Goal: Task Accomplishment & Management: Use online tool/utility

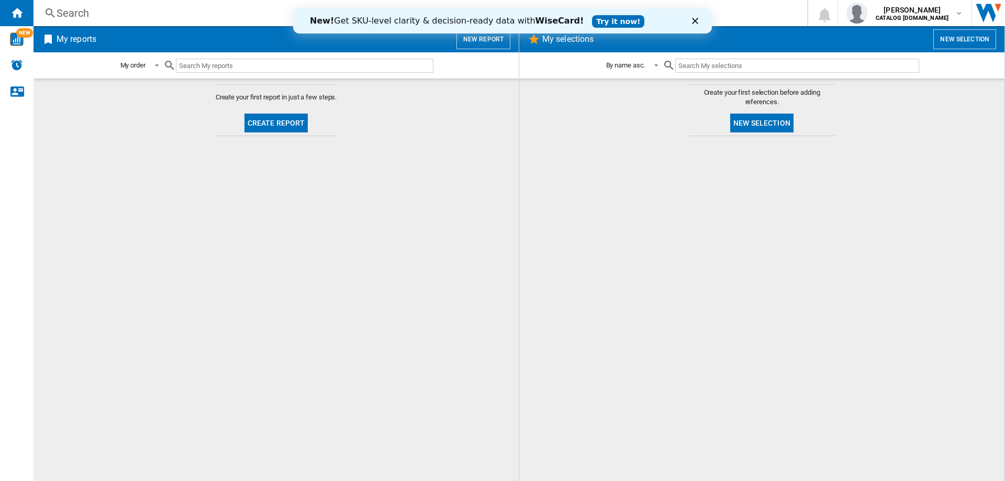
click at [694, 19] on icon "Close" at bounding box center [695, 21] width 6 height 6
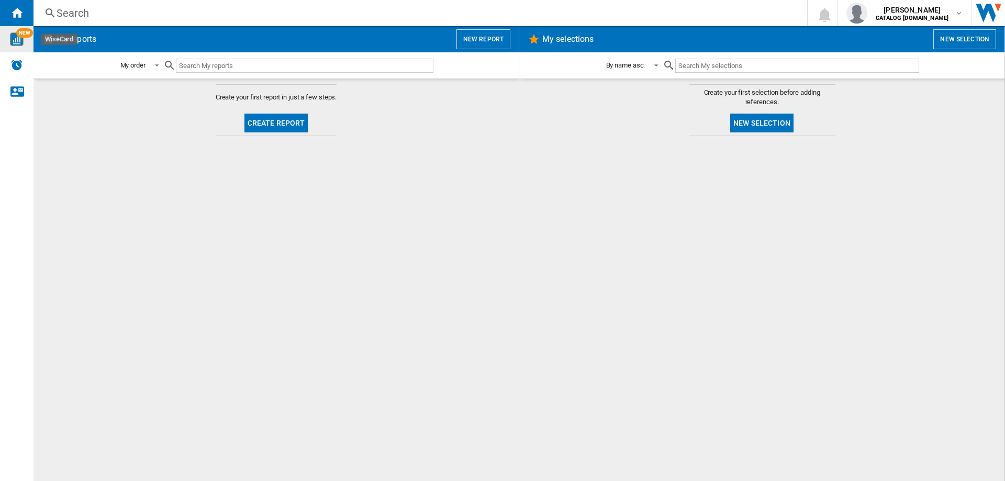
click at [9, 40] on div "NEW" at bounding box center [17, 39] width 34 height 14
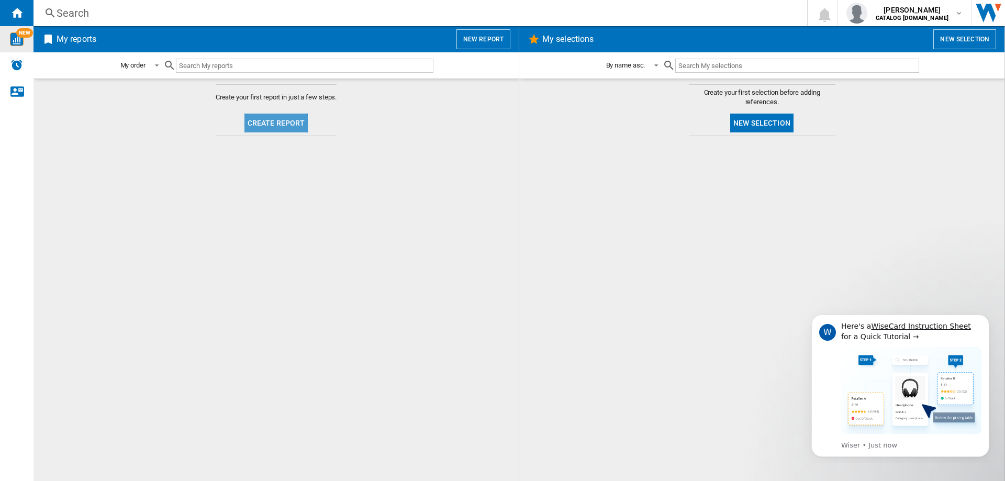
click at [272, 127] on button "Create report" at bounding box center [277, 123] width 64 height 19
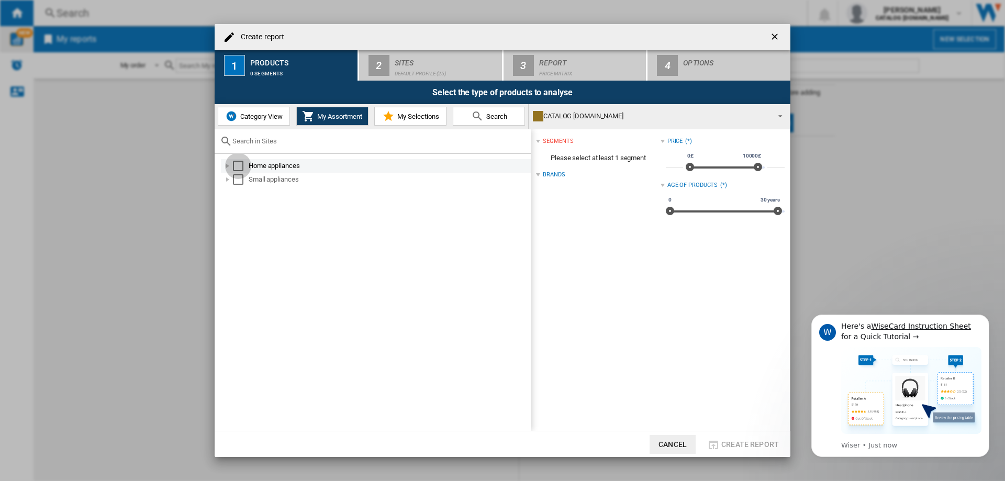
click at [239, 165] on div "Select" at bounding box center [238, 166] width 10 height 10
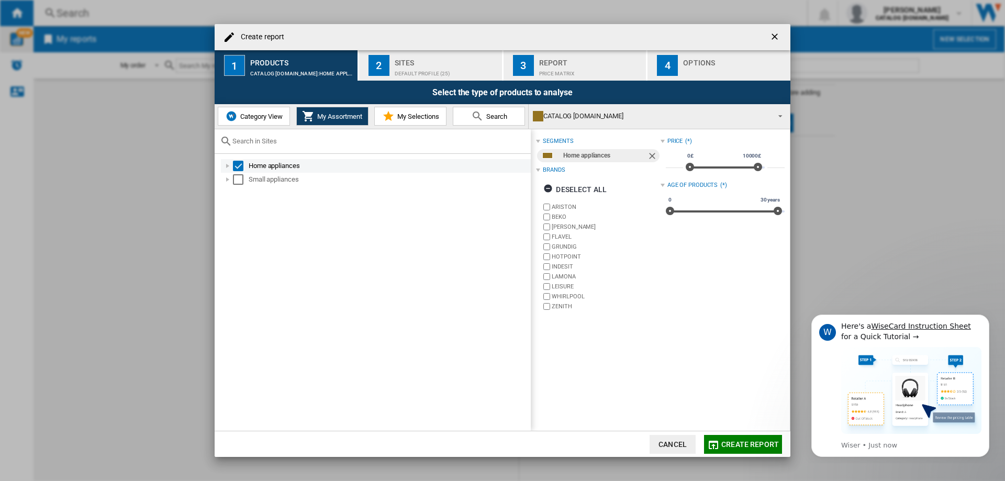
click at [227, 166] on div at bounding box center [228, 166] width 10 height 10
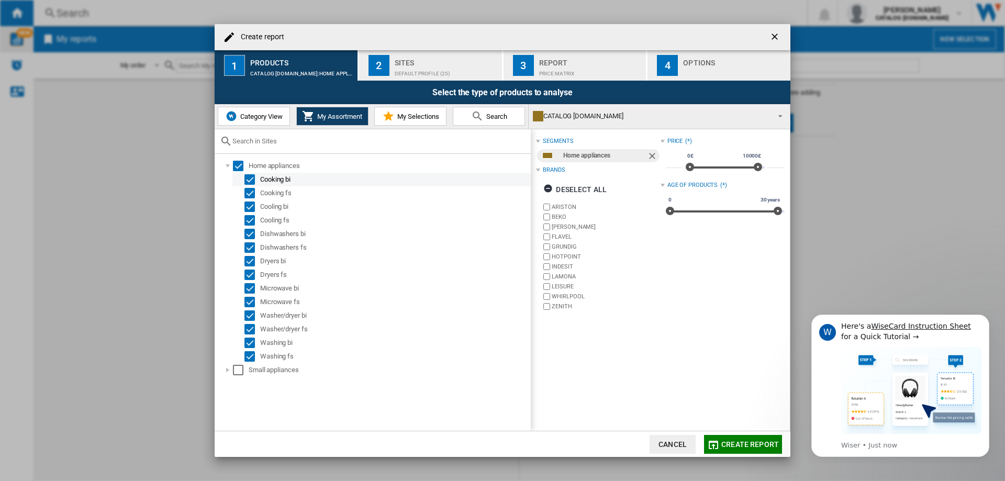
click at [253, 176] on div "Select" at bounding box center [250, 179] width 10 height 10
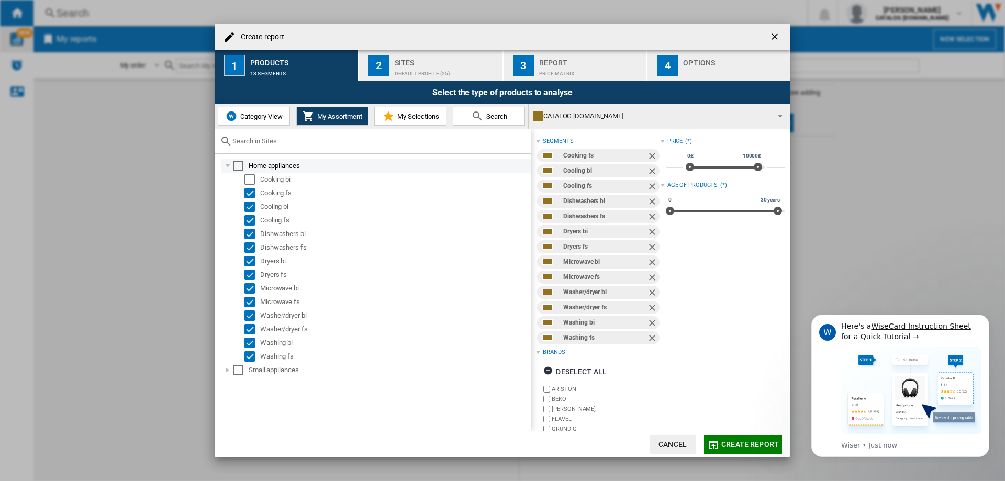
click at [241, 166] on div "Select" at bounding box center [238, 166] width 10 height 10
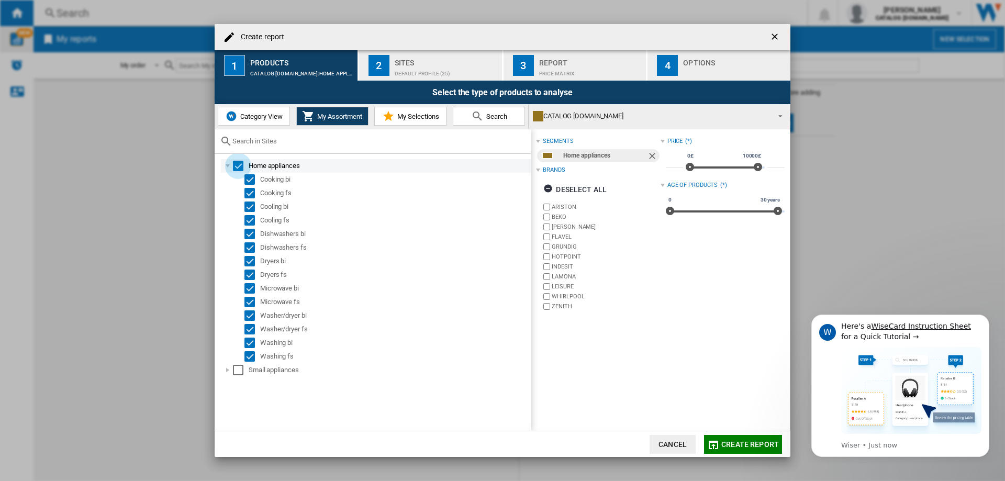
click at [241, 166] on div "Select" at bounding box center [238, 166] width 10 height 10
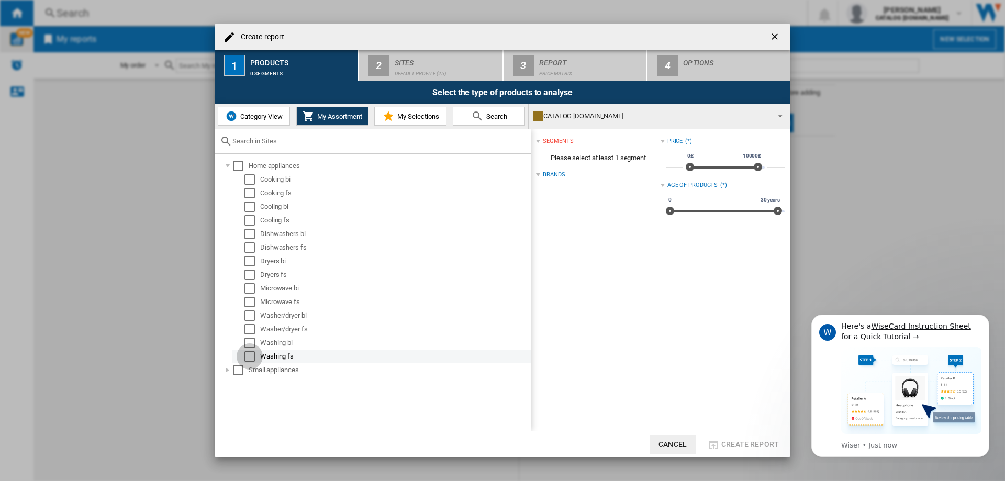
click at [253, 354] on div "Select" at bounding box center [250, 356] width 10 height 10
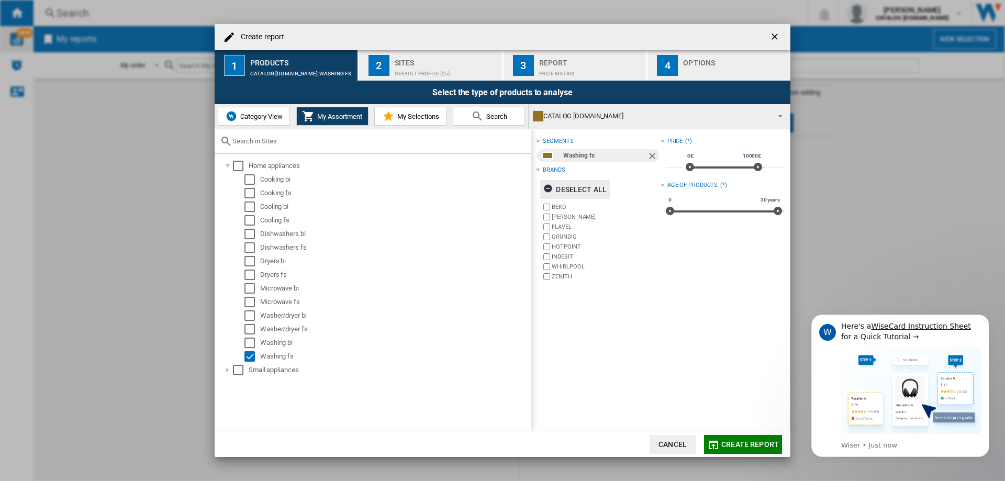
click at [575, 187] on div "Deselect all" at bounding box center [575, 189] width 63 height 19
drag, startPoint x: 773, startPoint y: 210, endPoint x: 677, endPoint y: 217, distance: 96.6
click at [677, 213] on div "0 30 years 0 1 year8 m. 0 - 1 year8 m." at bounding box center [725, 211] width 119 height 2
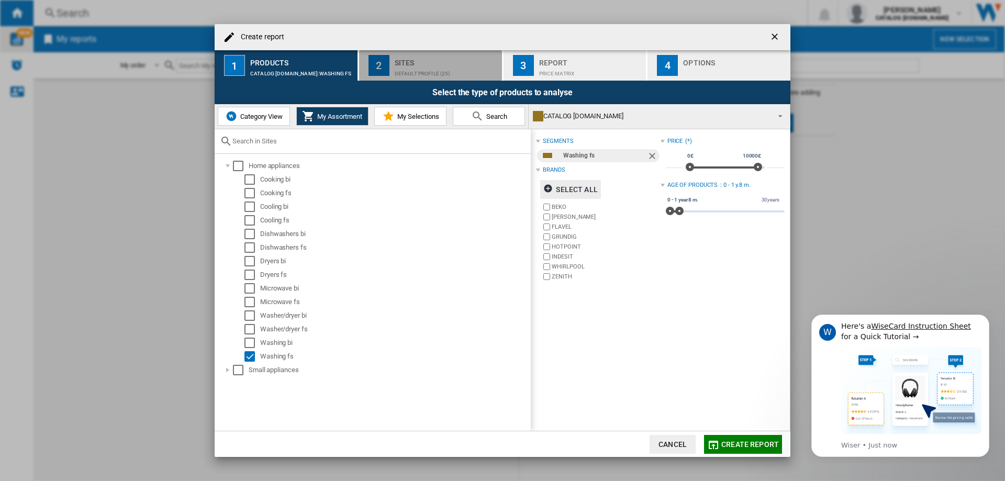
click at [390, 62] on button "2 Sites Default profile (25)" at bounding box center [431, 65] width 144 height 30
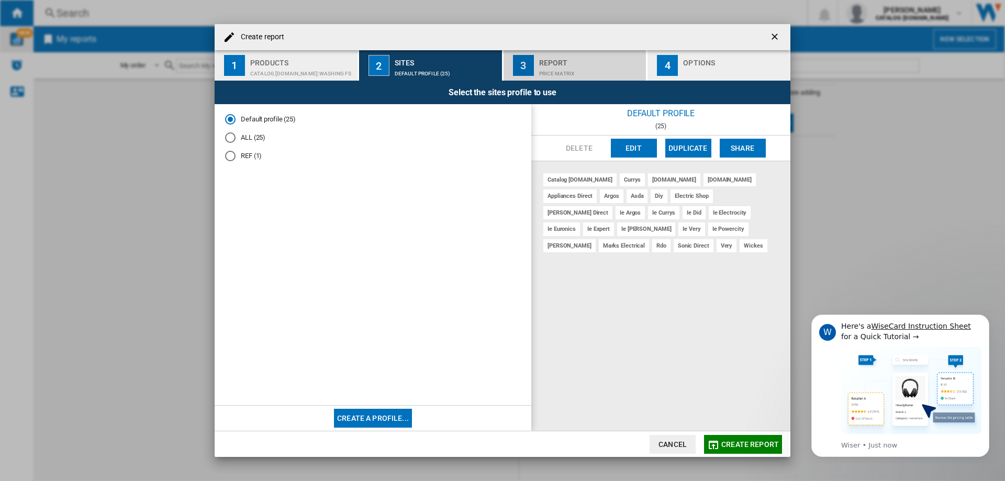
click at [577, 66] on div "Price Matrix" at bounding box center [590, 70] width 103 height 11
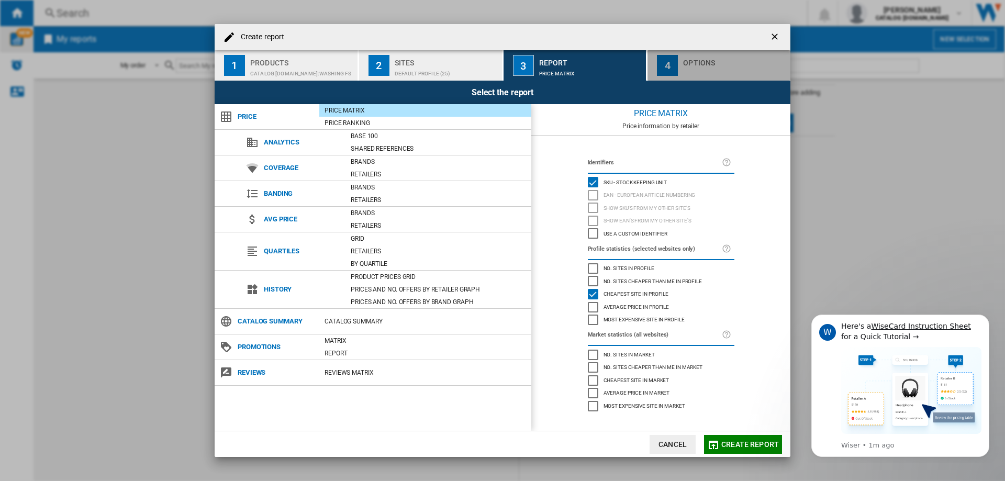
click at [684, 56] on div "Options" at bounding box center [734, 59] width 103 height 11
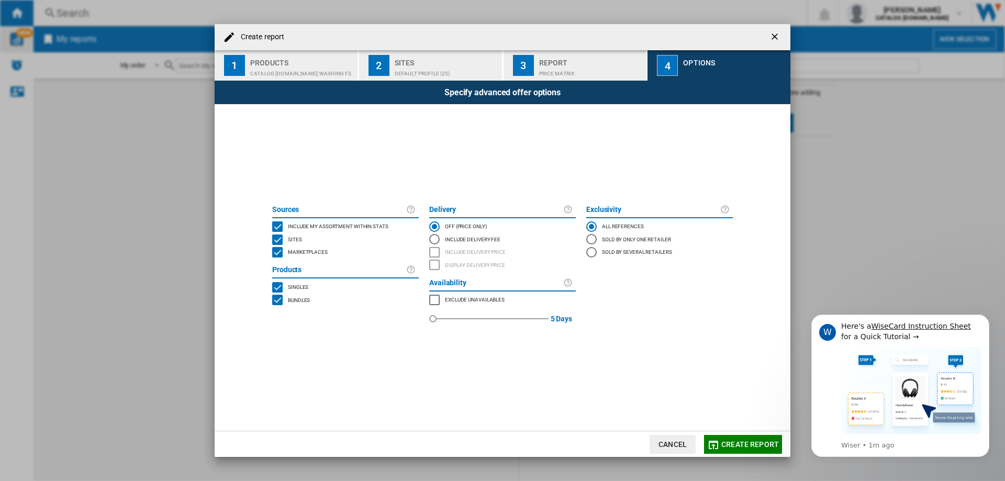
click at [294, 59] on div "Products" at bounding box center [301, 59] width 103 height 11
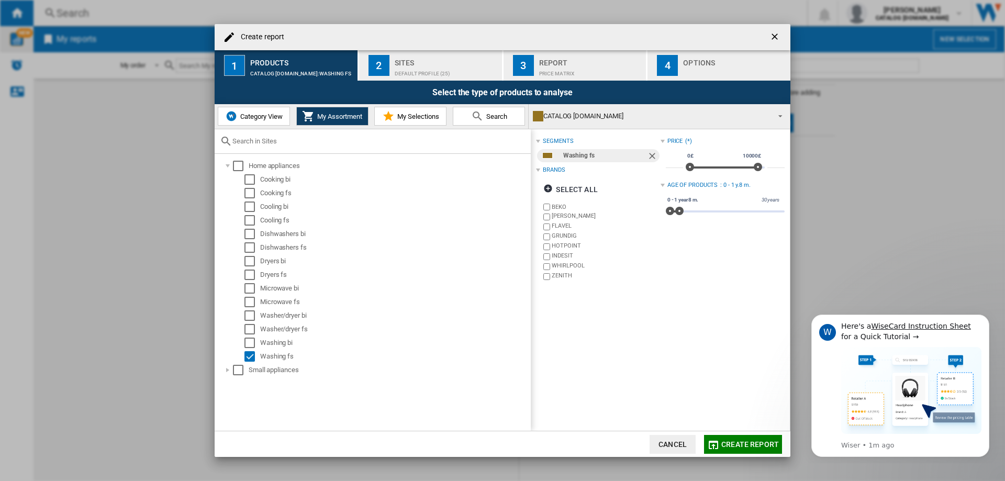
click at [478, 120] on md-icon at bounding box center [477, 116] width 13 height 13
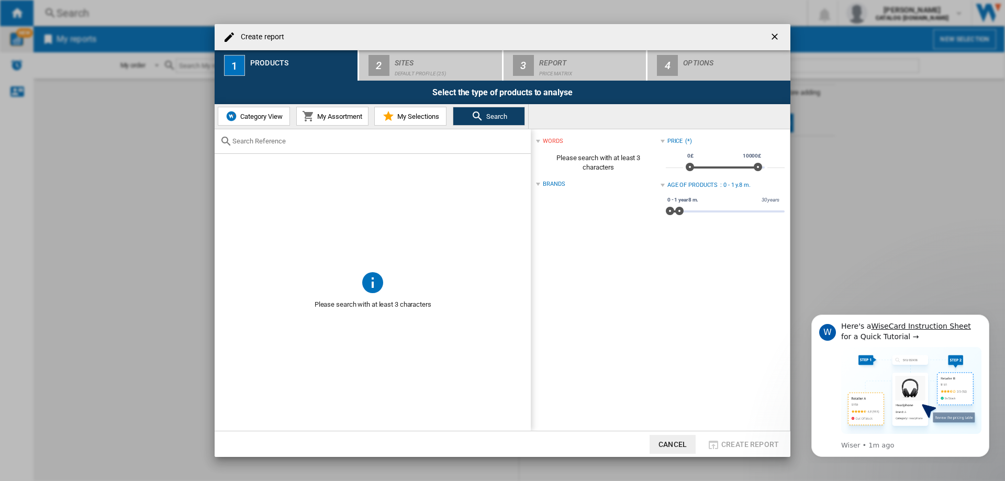
click at [273, 140] on input "text" at bounding box center [378, 141] width 293 height 8
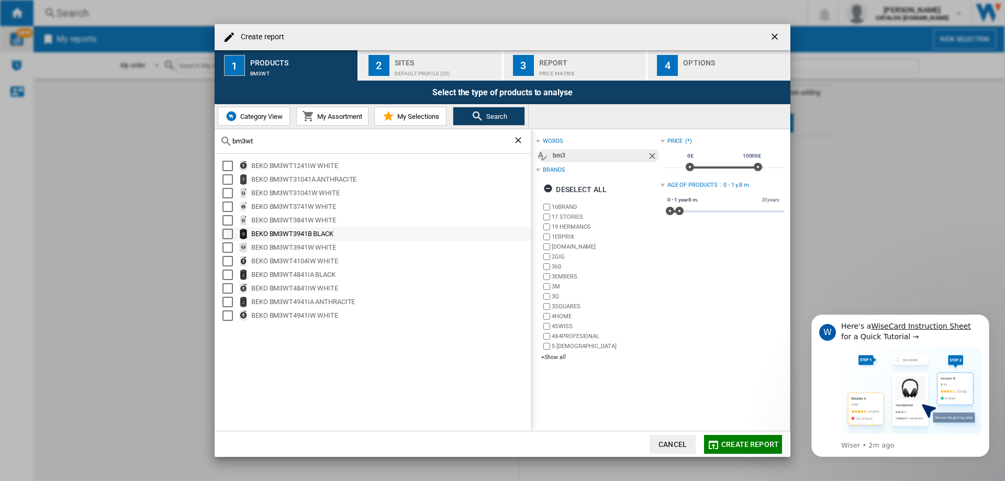
type input "bm3wt"
click at [319, 231] on div "BEKO BM3WT3941B BLACK" at bounding box center [390, 234] width 278 height 10
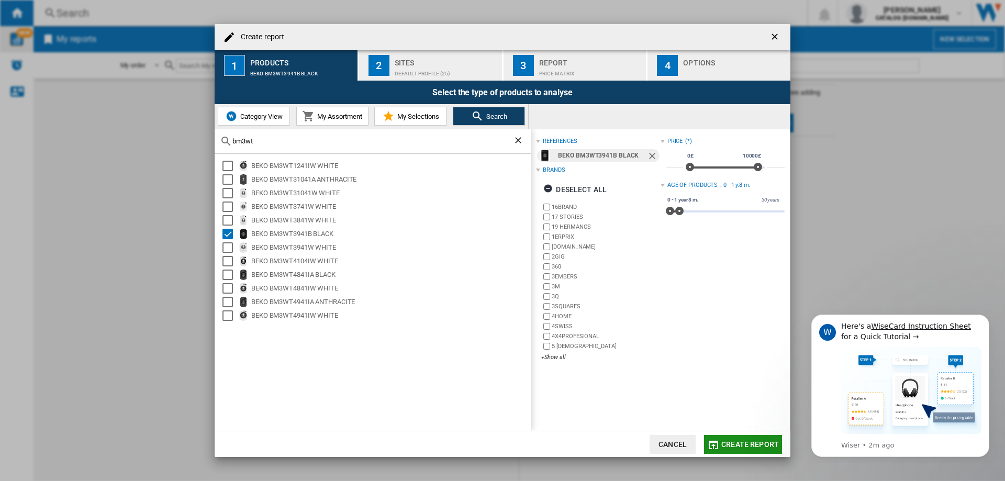
click at [730, 448] on span "Create report" at bounding box center [751, 444] width 58 height 8
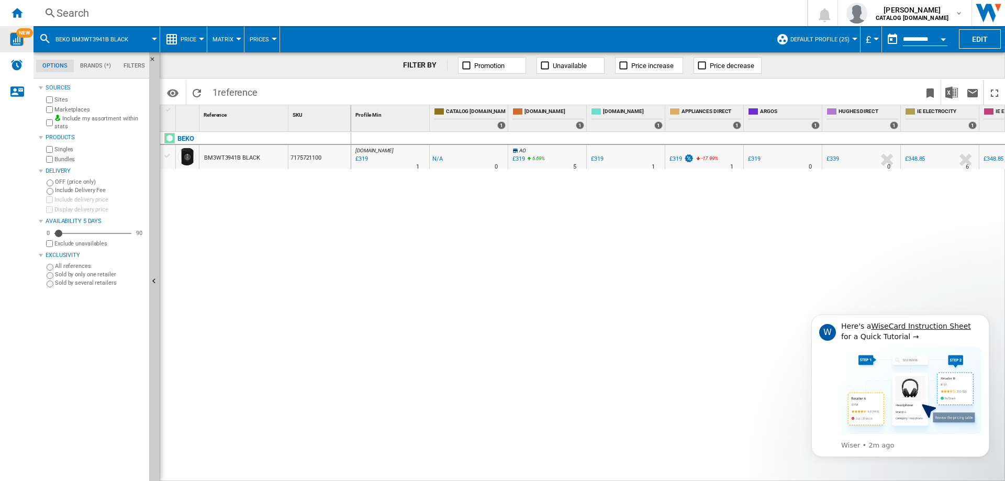
click at [230, 40] on span "Matrix" at bounding box center [223, 39] width 21 height 7
click at [262, 40] on md-backdrop at bounding box center [502, 240] width 1005 height 481
click at [262, 40] on span "Prices" at bounding box center [259, 39] width 19 height 7
click at [262, 40] on md-backdrop at bounding box center [502, 240] width 1005 height 481
click at [187, 37] on span "Price" at bounding box center [189, 39] width 16 height 7
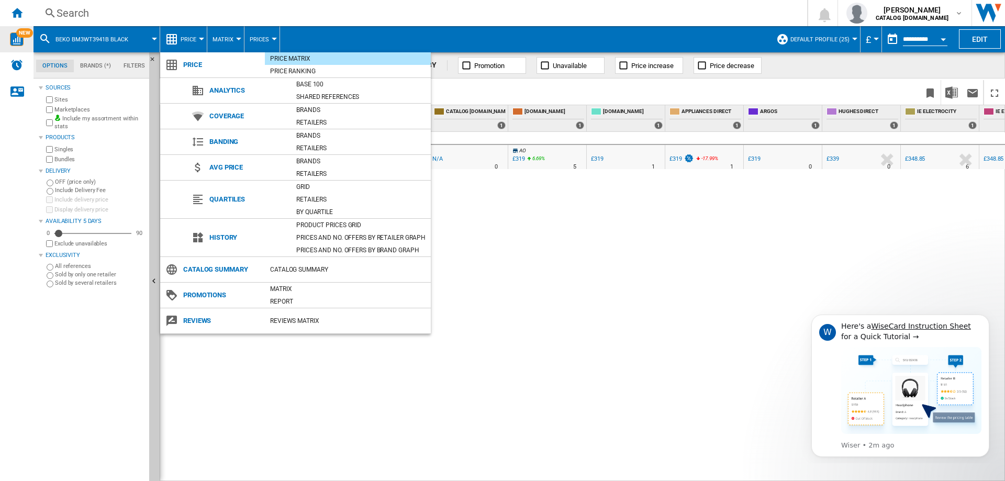
click at [226, 92] on span "Analytics" at bounding box center [247, 90] width 87 height 15
click at [196, 320] on span "Reviews" at bounding box center [221, 321] width 87 height 15
click at [170, 324] on ng-md-icon at bounding box center [171, 321] width 13 height 13
click at [407, 367] on md-backdrop at bounding box center [502, 240] width 1005 height 481
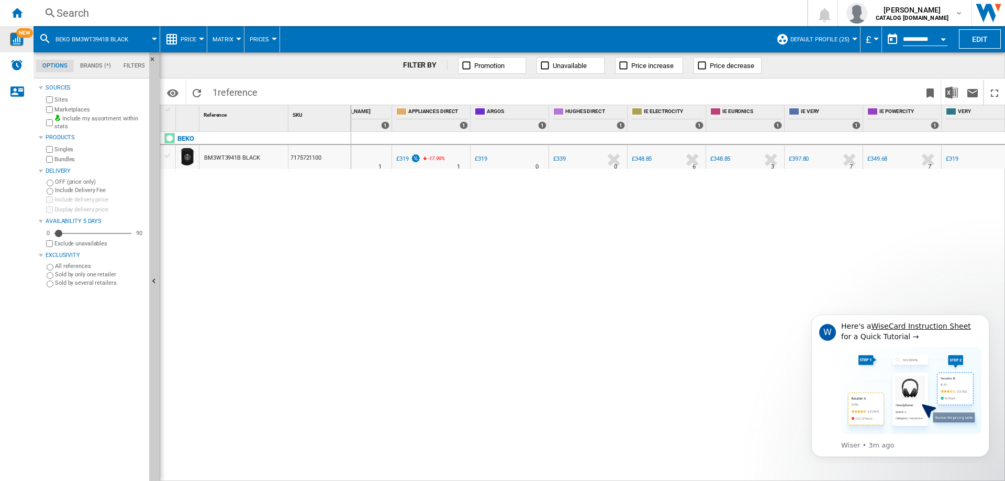
scroll to position [0, 245]
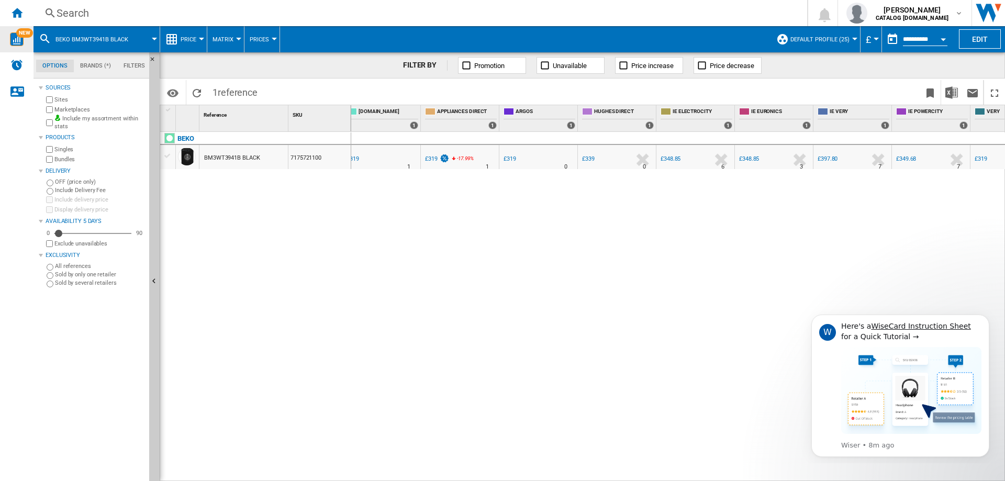
click at [17, 39] on img "WiseCard" at bounding box center [17, 39] width 14 height 14
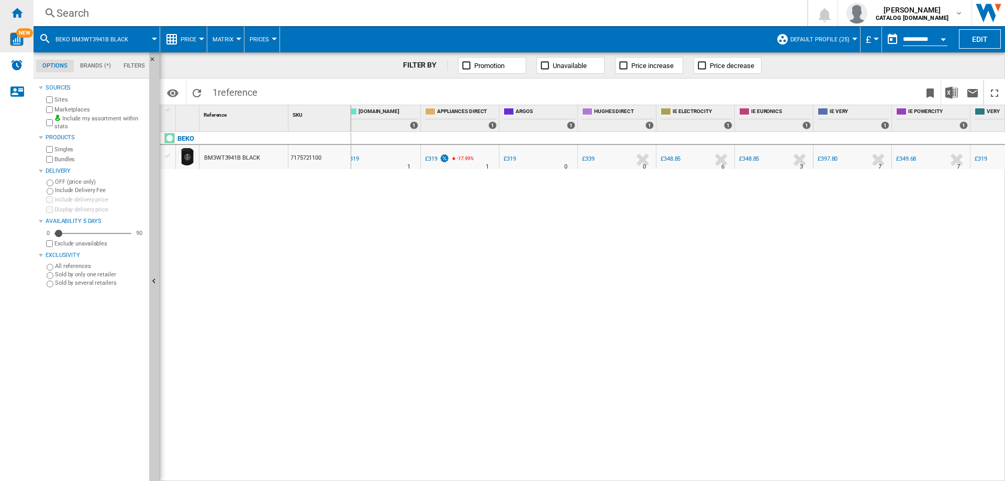
click at [21, 15] on ng-md-icon "Home" at bounding box center [16, 12] width 13 height 13
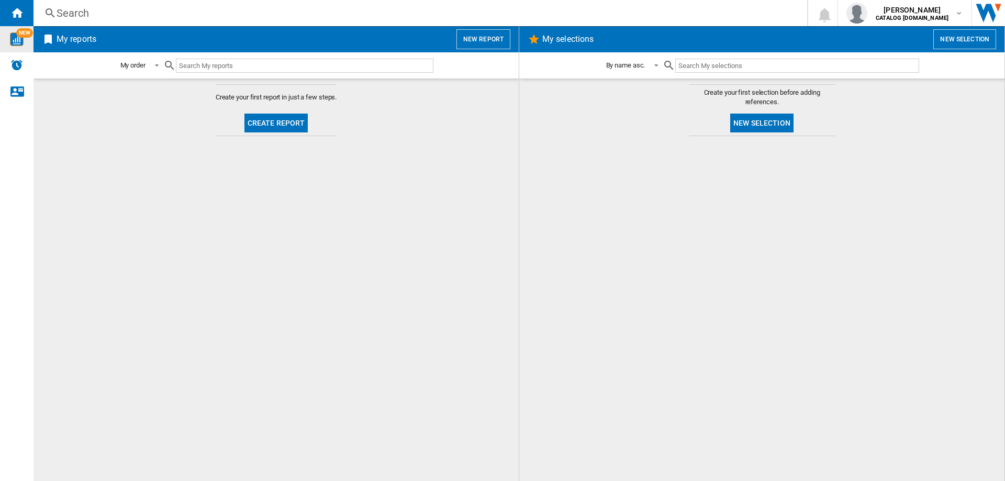
click at [98, 10] on div "Search" at bounding box center [419, 13] width 724 height 15
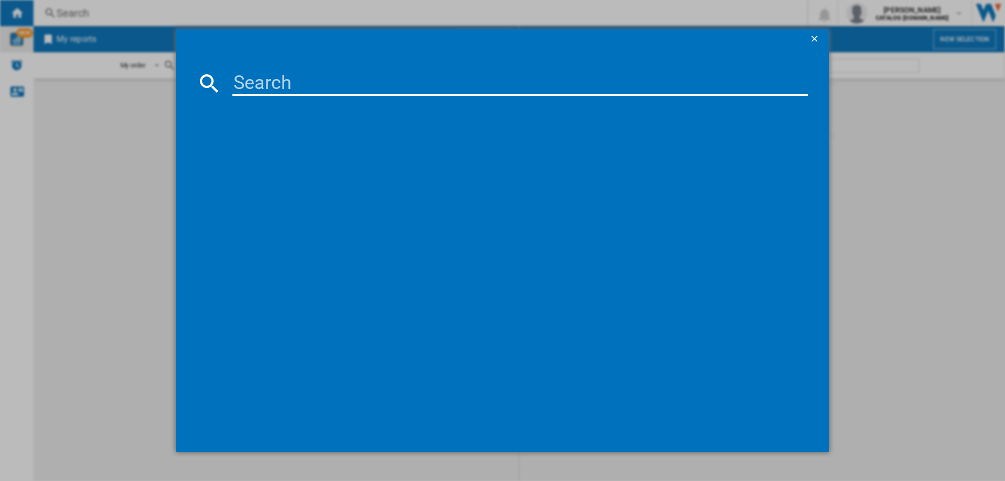
click at [322, 98] on md-dialog-content at bounding box center [502, 251] width 653 height 403
click at [322, 86] on input at bounding box center [520, 83] width 576 height 25
type input "bm3wt3841w"
click at [295, 148] on div "BEKO BM3WT3841W WHITE" at bounding box center [510, 151] width 566 height 10
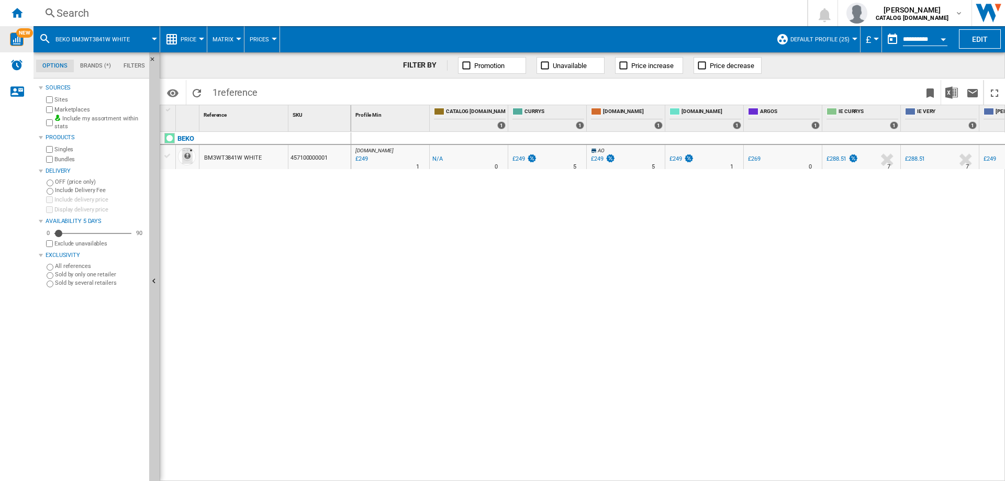
click at [234, 156] on div "BM3WT3841W WHITE" at bounding box center [232, 158] width 57 height 24
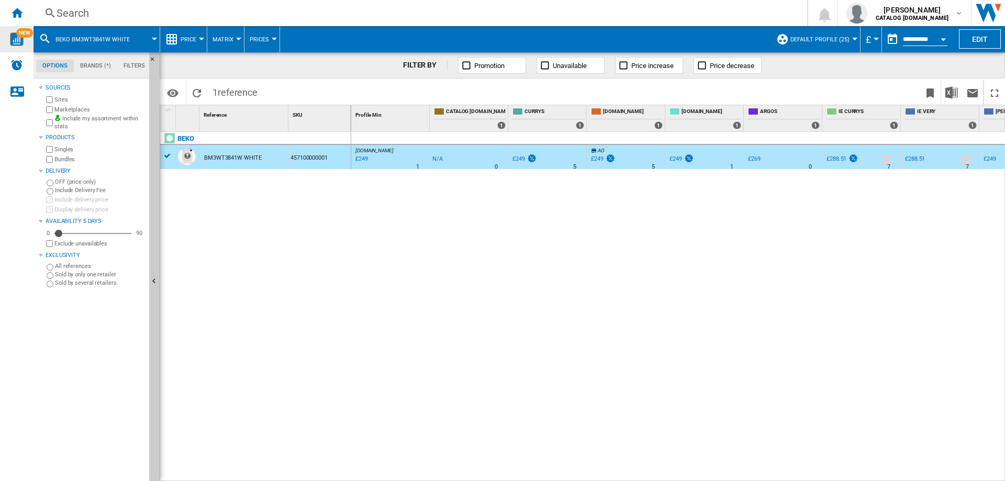
click at [234, 156] on div "BM3WT3841W WHITE" at bounding box center [232, 158] width 57 height 24
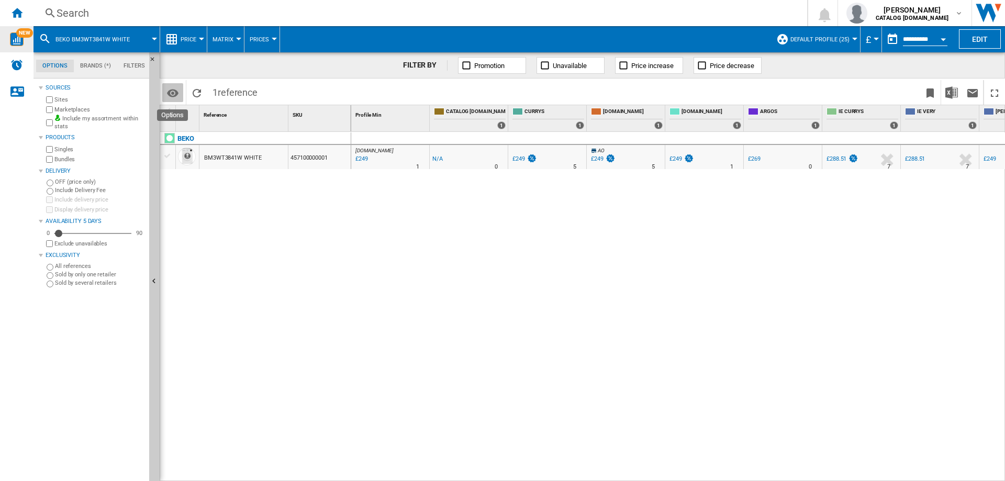
click at [172, 92] on md-icon "Options" at bounding box center [173, 93] width 13 height 13
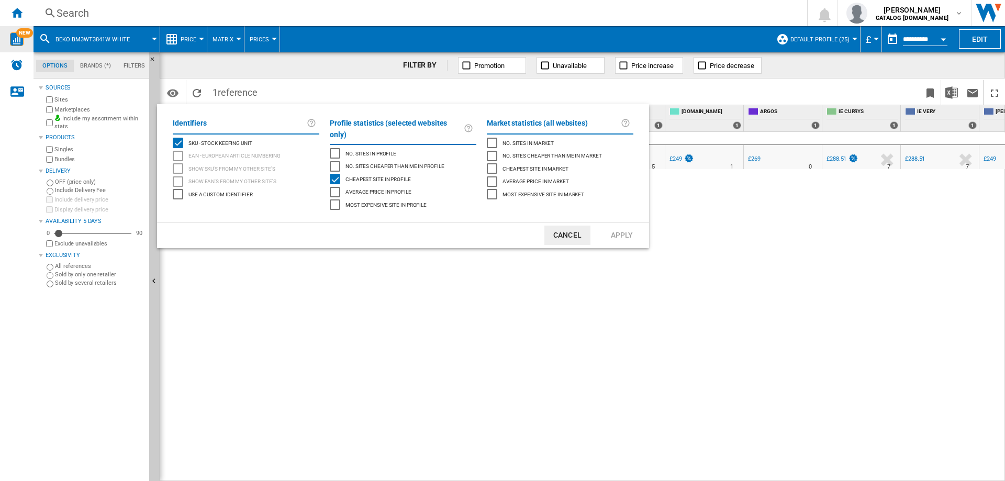
click at [564, 226] on button "Cancel" at bounding box center [568, 235] width 46 height 19
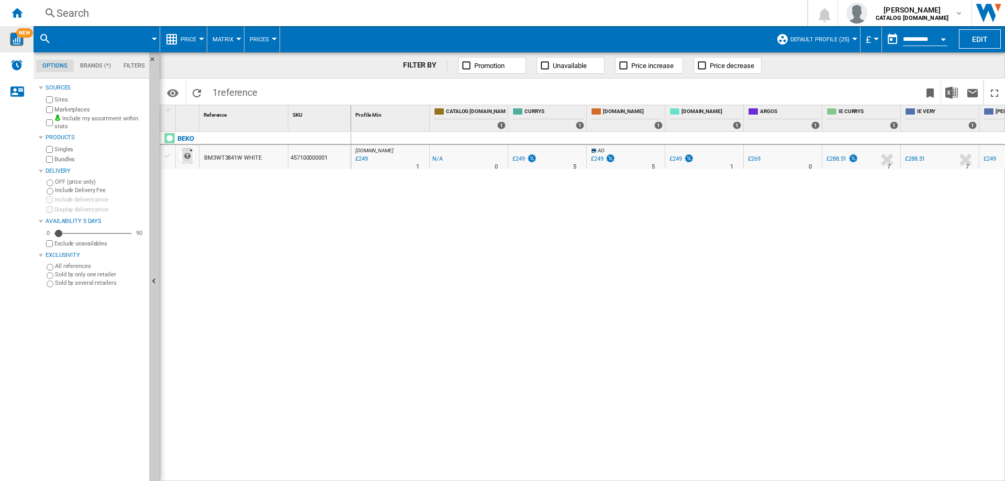
click at [241, 158] on div "BM3WT3841W WHITE" at bounding box center [232, 158] width 57 height 24
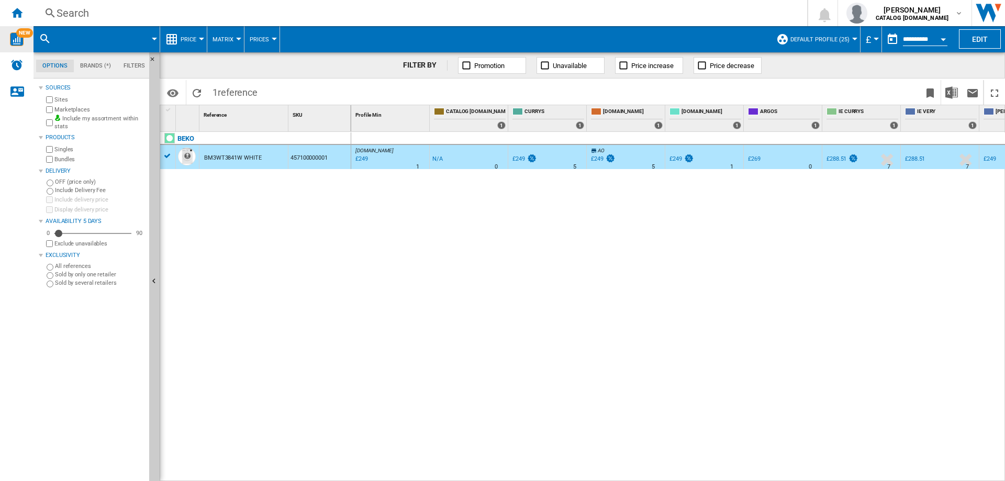
click at [241, 158] on div "BM3WT3841W WHITE" at bounding box center [232, 158] width 57 height 24
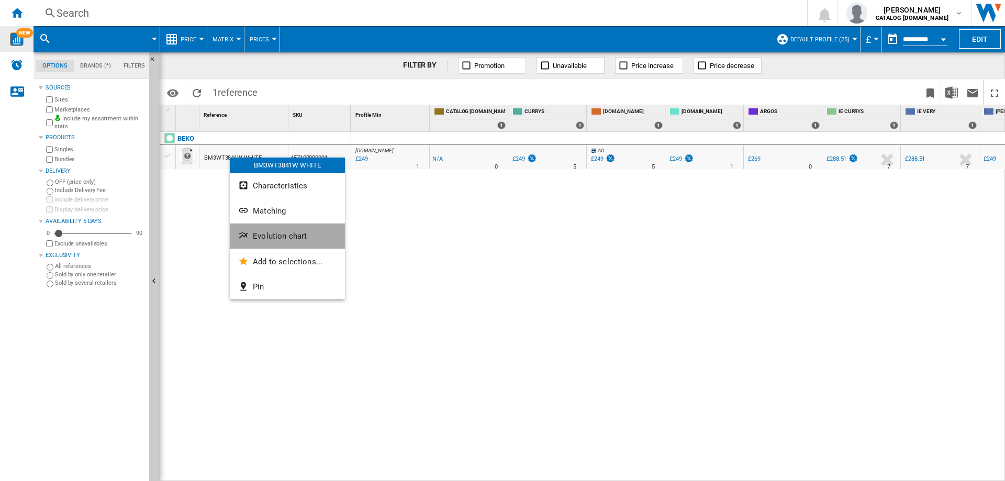
click at [276, 234] on span "Evolution chart" at bounding box center [280, 235] width 54 height 9
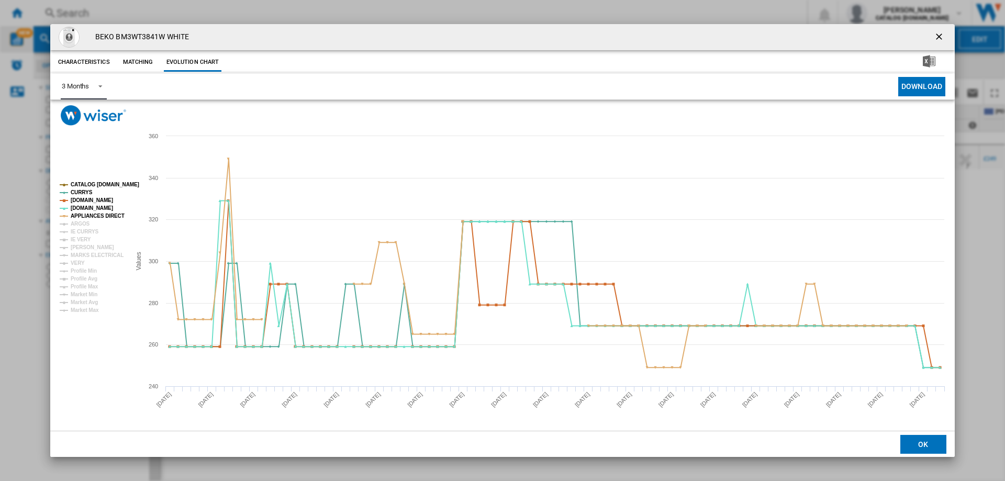
click at [84, 87] on div "3 Months" at bounding box center [75, 86] width 27 height 8
click at [93, 113] on md-option "6 Months" at bounding box center [88, 111] width 71 height 25
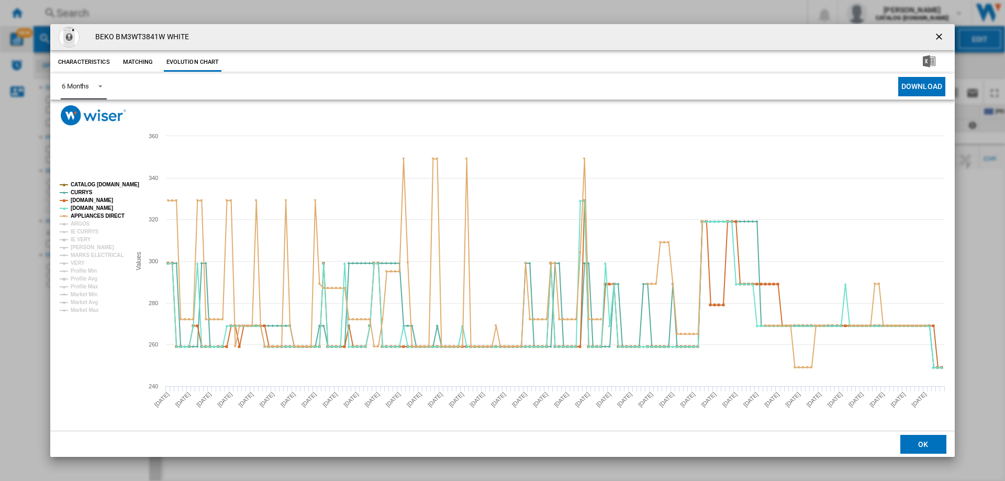
click at [98, 183] on tspan "CATALOG [DOMAIN_NAME]" at bounding box center [105, 185] width 69 height 6
click at [87, 192] on tspan "CURRYS" at bounding box center [82, 193] width 22 height 6
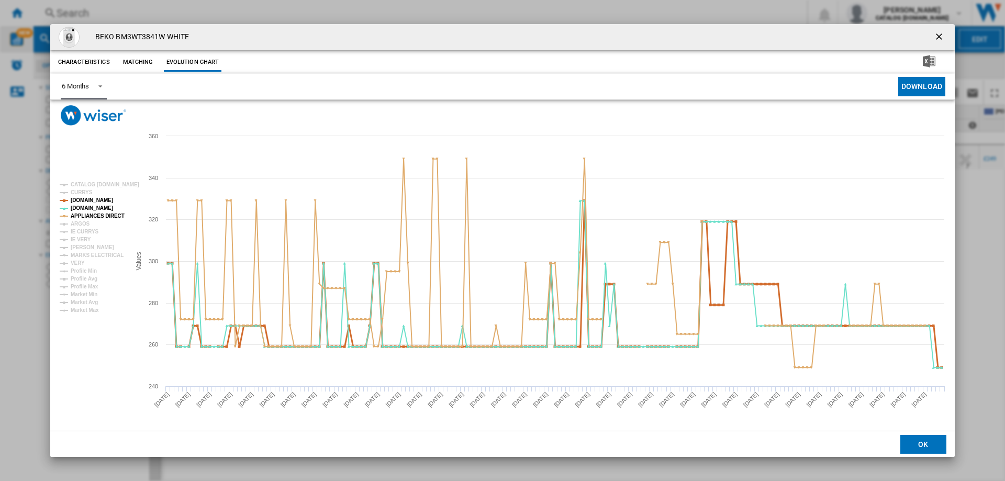
click at [91, 202] on tspan "[DOMAIN_NAME]" at bounding box center [92, 200] width 42 height 6
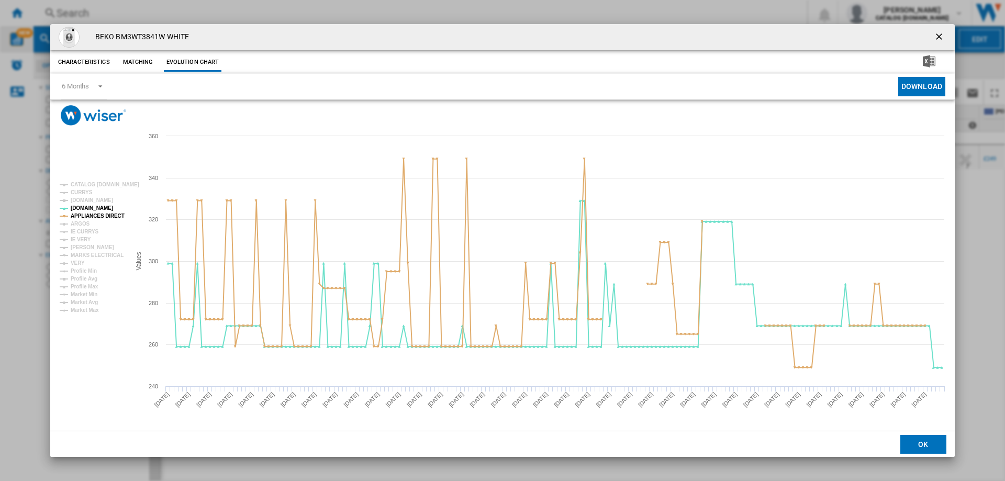
click at [136, 62] on button "Matching" at bounding box center [138, 62] width 46 height 19
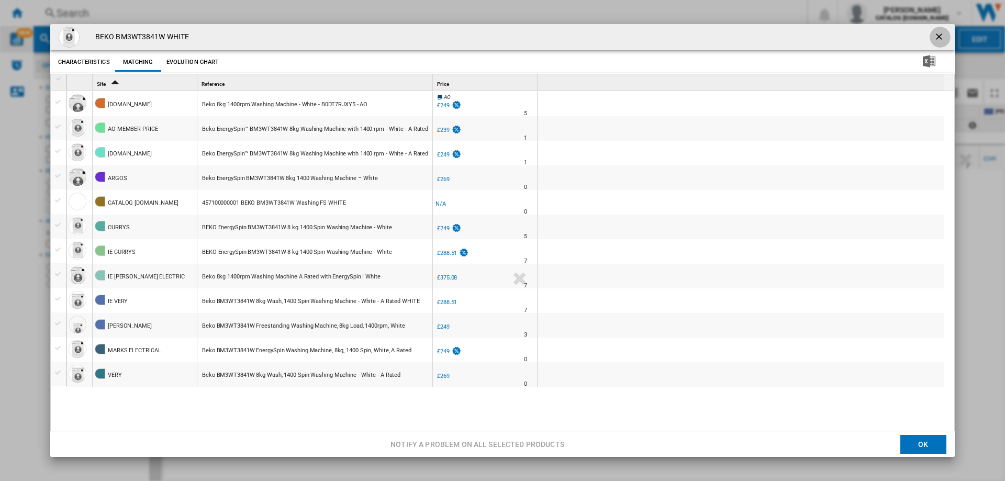
click at [934, 38] on ng-md-icon "getI18NText('BUTTONS.CLOSE_DIALOG')" at bounding box center [940, 37] width 13 height 13
